Goal: Task Accomplishment & Management: Manage account settings

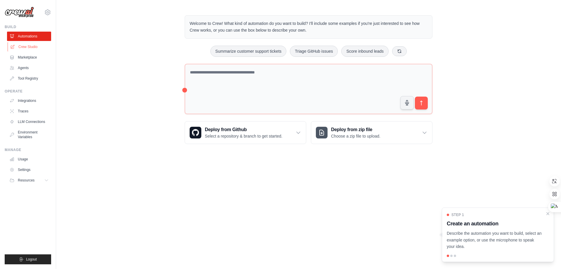
click at [26, 49] on link "Crew Studio" at bounding box center [30, 46] width 44 height 9
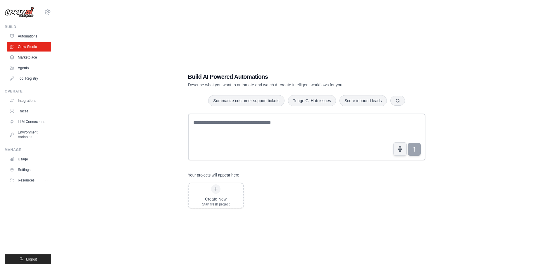
click at [37, 61] on link "Marketplace" at bounding box center [29, 57] width 44 height 9
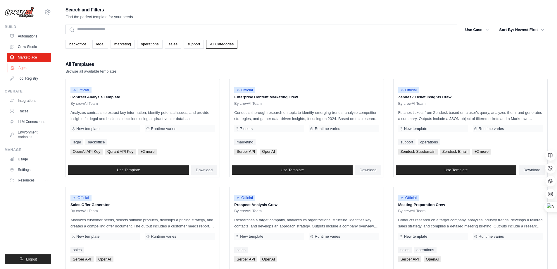
click at [38, 71] on link "Agents" at bounding box center [30, 67] width 44 height 9
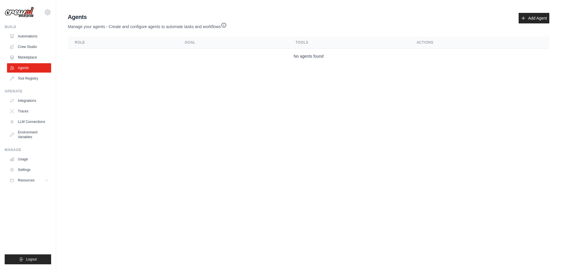
click at [44, 8] on div "[EMAIL_ADDRESS][DOMAIN_NAME] Settings" at bounding box center [28, 9] width 46 height 19
click at [47, 13] on icon at bounding box center [47, 12] width 7 height 7
click at [39, 38] on link "Settings" at bounding box center [47, 39] width 51 height 11
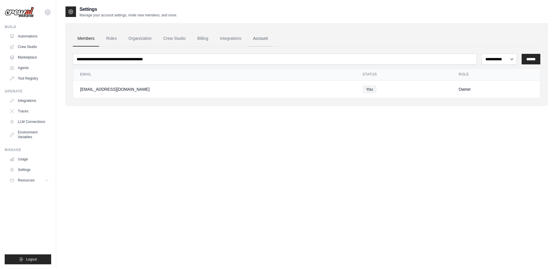
click at [265, 39] on link "Account" at bounding box center [260, 39] width 24 height 16
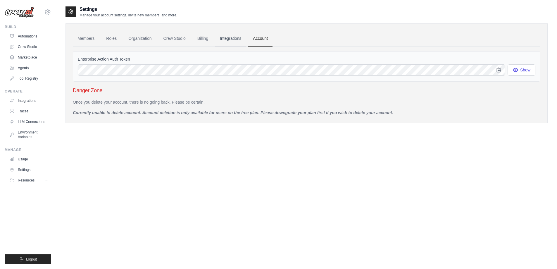
click at [233, 39] on link "Integrations" at bounding box center [230, 39] width 31 height 16
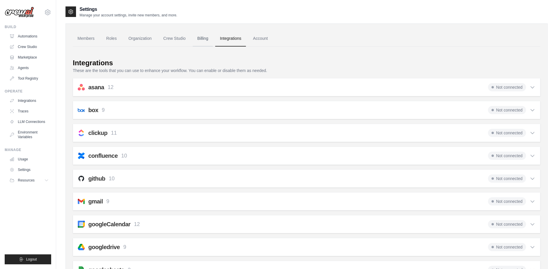
click at [208, 39] on link "Billing" at bounding box center [203, 39] width 20 height 16
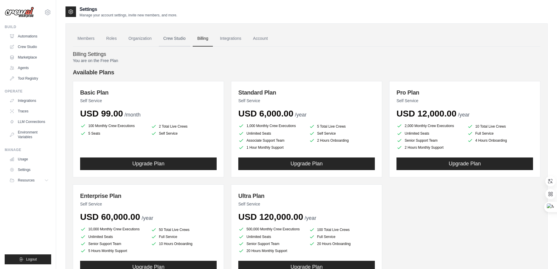
click at [178, 39] on link "Crew Studio" at bounding box center [175, 39] width 32 height 16
click at [151, 40] on link "Organization" at bounding box center [140, 39] width 32 height 16
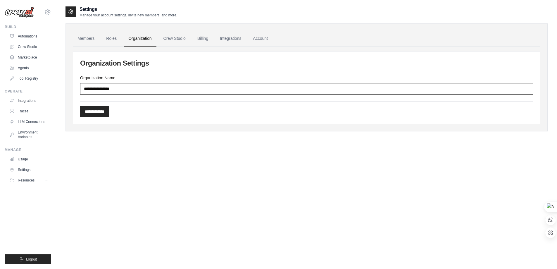
click at [115, 91] on input "Organization Name" at bounding box center [306, 88] width 453 height 11
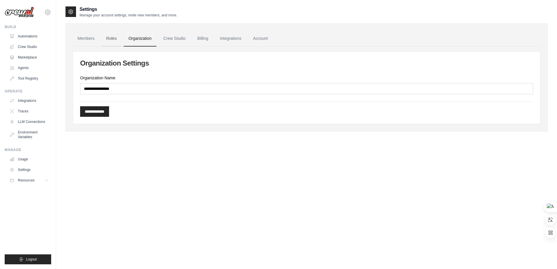
click at [114, 42] on link "Roles" at bounding box center [111, 39] width 20 height 16
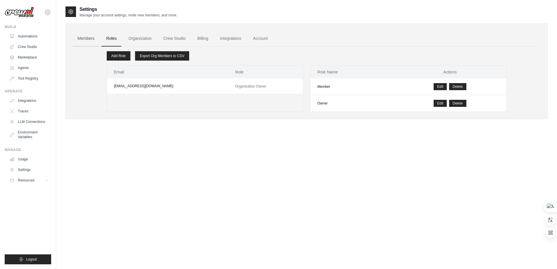
click at [91, 41] on link "Members" at bounding box center [86, 39] width 26 height 16
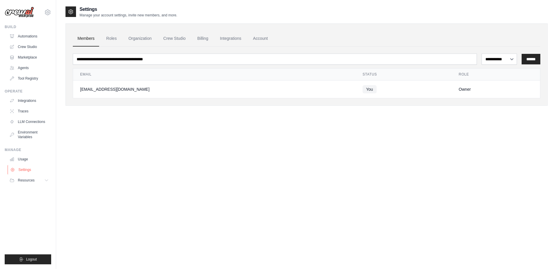
click at [35, 172] on link "Settings" at bounding box center [30, 169] width 44 height 9
click at [40, 181] on button "Resources" at bounding box center [30, 179] width 44 height 9
click at [37, 103] on link "Integrations" at bounding box center [30, 100] width 44 height 9
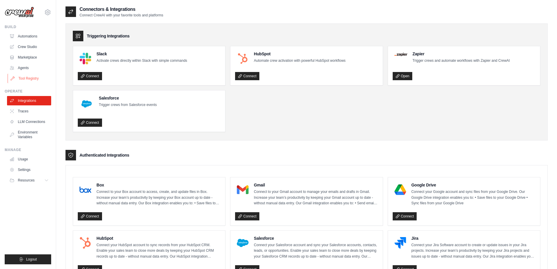
click at [39, 79] on link "Tool Registry" at bounding box center [30, 78] width 44 height 9
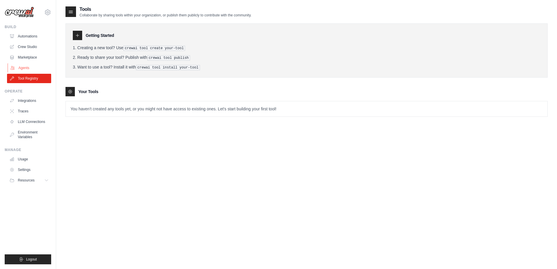
click at [40, 69] on link "Agents" at bounding box center [30, 67] width 44 height 9
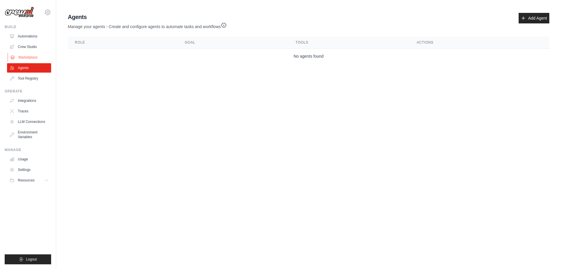
click at [41, 55] on link "Marketplace" at bounding box center [30, 57] width 44 height 9
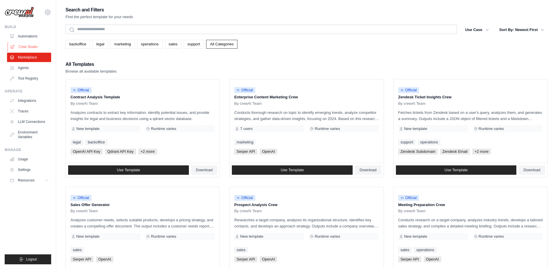
click at [44, 46] on link "Crew Studio" at bounding box center [30, 46] width 44 height 9
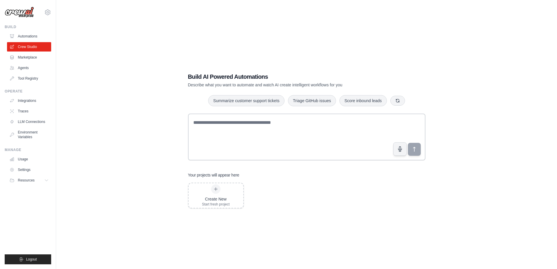
click at [45, 34] on link "Automations" at bounding box center [29, 36] width 44 height 9
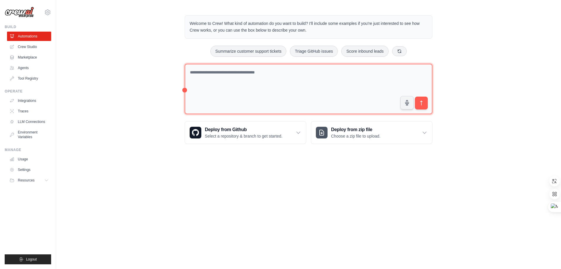
click at [187, 92] on textarea at bounding box center [309, 89] width 248 height 51
click at [206, 89] on textarea at bounding box center [309, 89] width 248 height 51
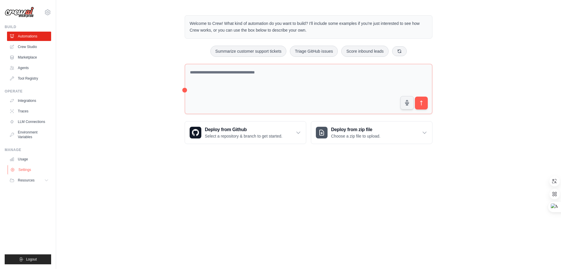
click at [32, 168] on link "Settings" at bounding box center [30, 169] width 44 height 9
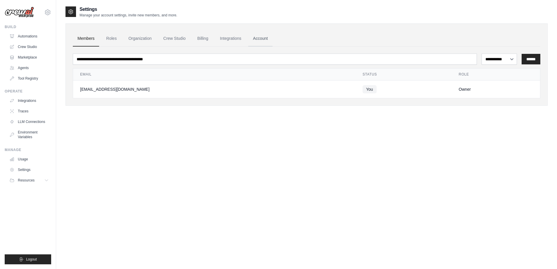
click at [269, 42] on link "Account" at bounding box center [260, 39] width 24 height 16
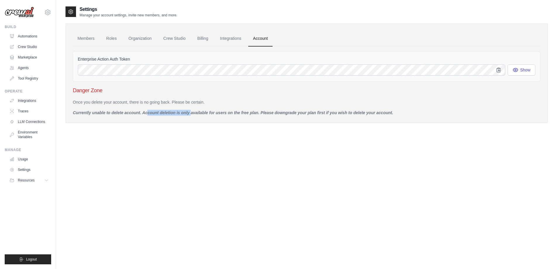
drag, startPoint x: 138, startPoint y: 114, endPoint x: 198, endPoint y: 110, distance: 59.8
click at [198, 110] on p "Currently unable to delete account. Account deletion is only available for user…" at bounding box center [306, 113] width 467 height 6
drag, startPoint x: 431, startPoint y: 104, endPoint x: 442, endPoint y: 104, distance: 11.4
click at [432, 104] on p "Once you delete your account, there is no going back. Please be certain." at bounding box center [306, 102] width 467 height 6
click at [91, 90] on h3 "Danger Zone" at bounding box center [306, 90] width 467 height 8
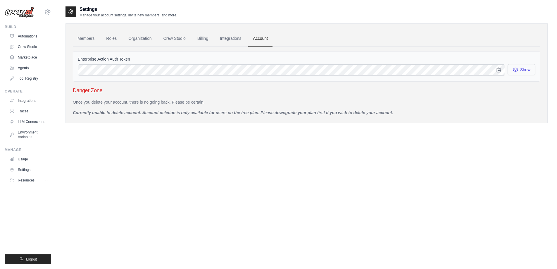
click at [522, 71] on button "Show" at bounding box center [521, 69] width 28 height 11
click at [501, 72] on icon "button" at bounding box center [499, 70] width 6 height 6
drag, startPoint x: 84, startPoint y: 91, endPoint x: 118, endPoint y: 89, distance: 34.2
click at [118, 89] on h3 "Danger Zone" at bounding box center [306, 90] width 467 height 8
click at [136, 99] on p "Once you delete your account, there is no going back. Please be certain." at bounding box center [306, 102] width 467 height 6
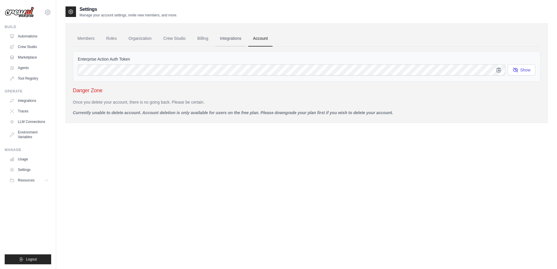
click at [241, 42] on link "Integrations" at bounding box center [230, 39] width 31 height 16
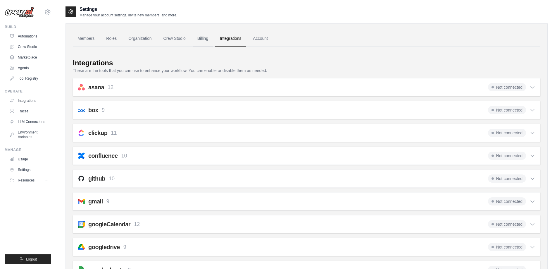
click at [207, 42] on link "Billing" at bounding box center [203, 39] width 20 height 16
